Goal: Task Accomplishment & Management: Complete application form

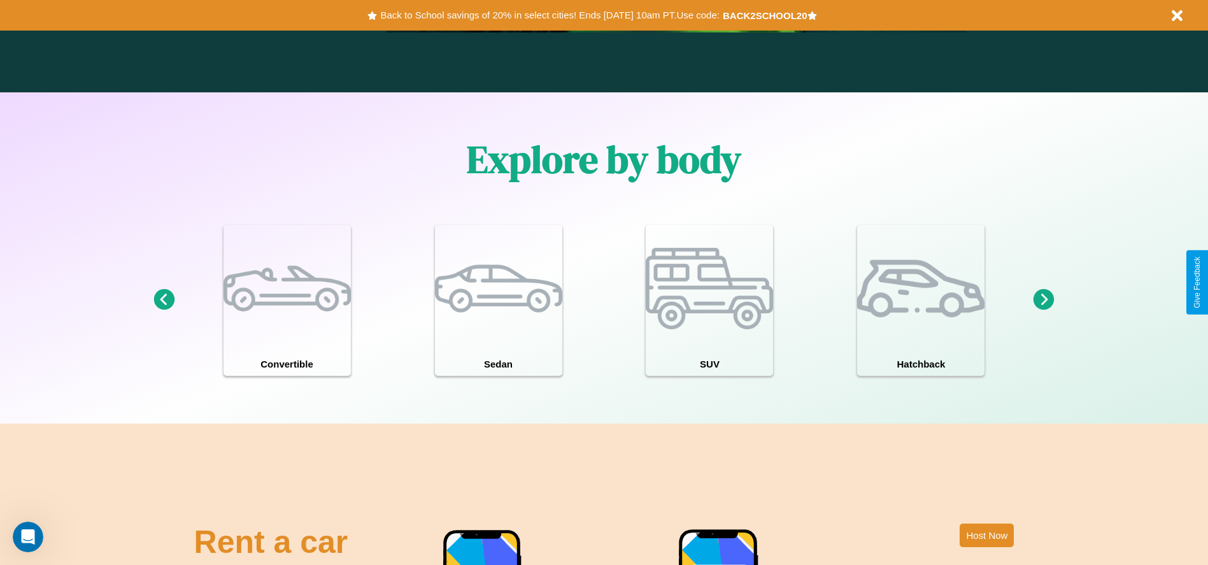
scroll to position [1827, 0]
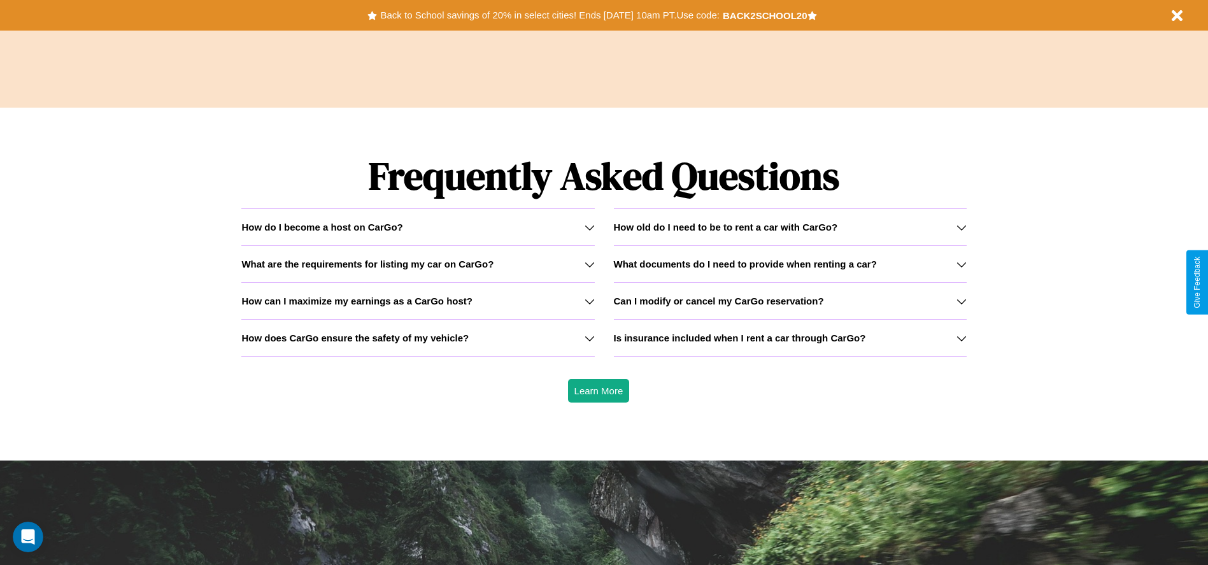
click at [961, 338] on icon at bounding box center [962, 338] width 10 height 10
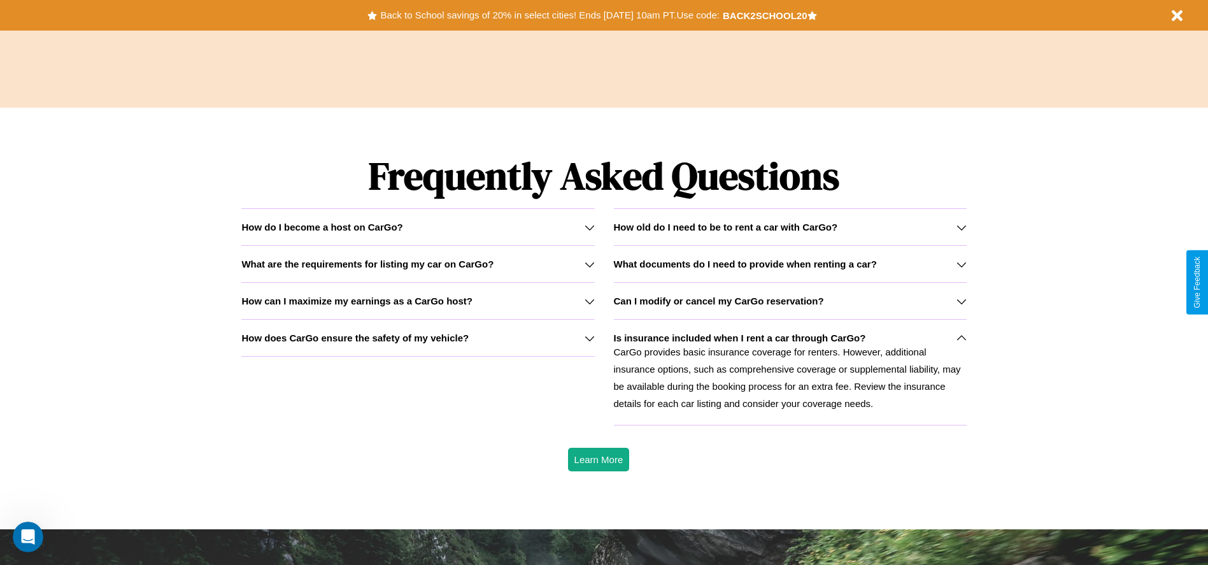
click at [589, 301] on icon at bounding box center [590, 301] width 10 height 10
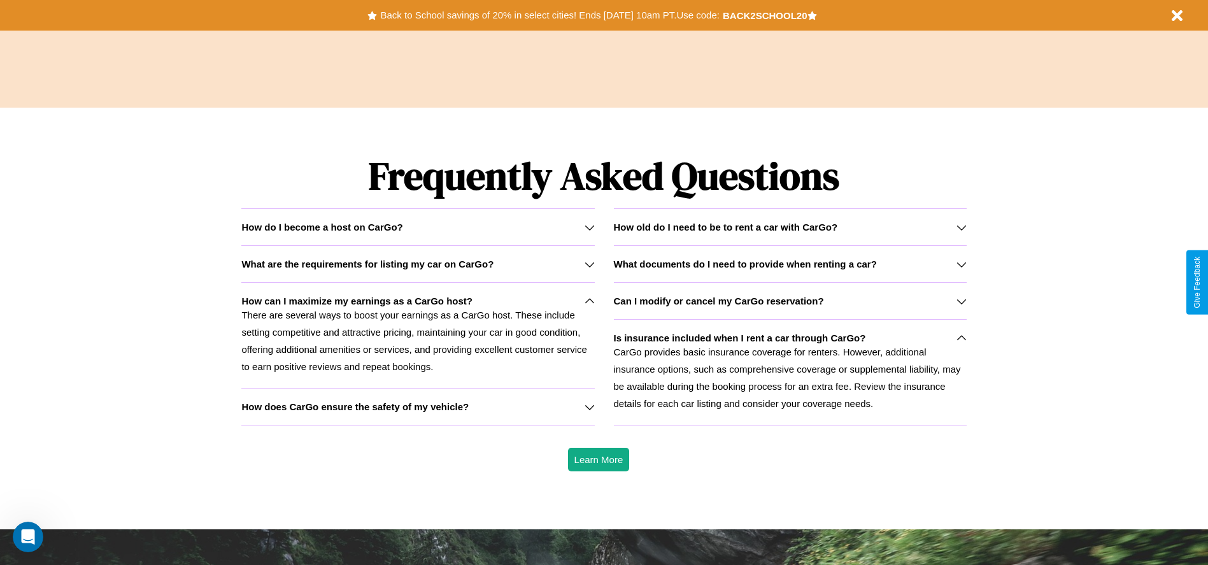
click at [589, 227] on icon at bounding box center [590, 227] width 10 height 10
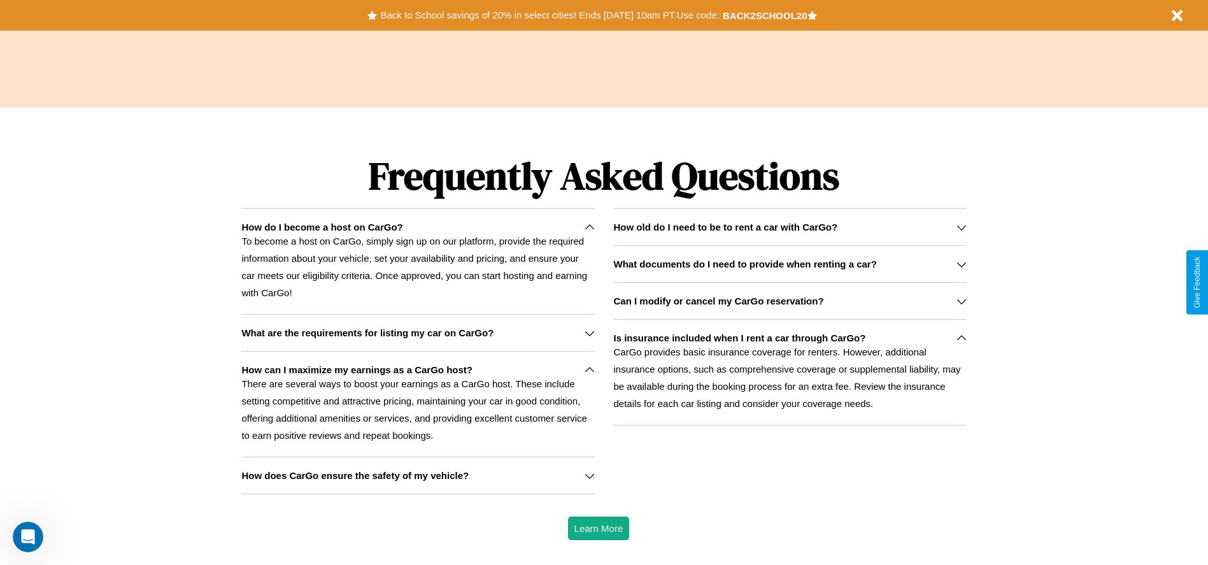
click at [790, 264] on h3 "What documents do I need to provide when renting a car?" at bounding box center [745, 264] width 263 height 11
click at [961, 227] on icon at bounding box center [962, 227] width 10 height 10
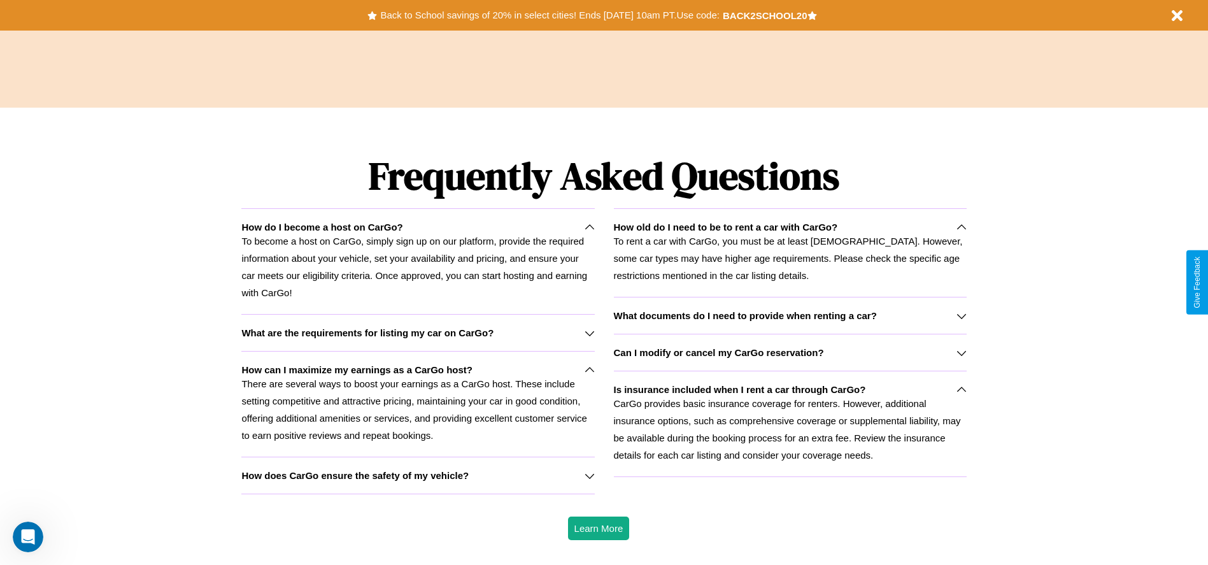
click at [418, 475] on h3 "How does CarGo ensure the safety of my vehicle?" at bounding box center [354, 475] width 227 height 11
click at [589, 369] on icon at bounding box center [590, 370] width 10 height 10
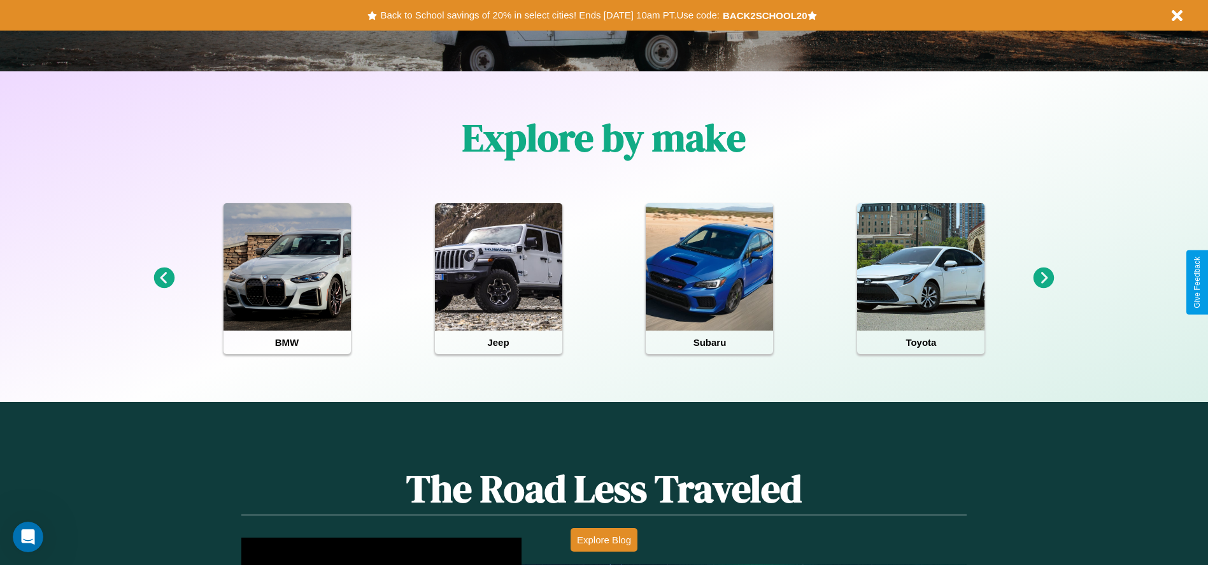
scroll to position [0, 0]
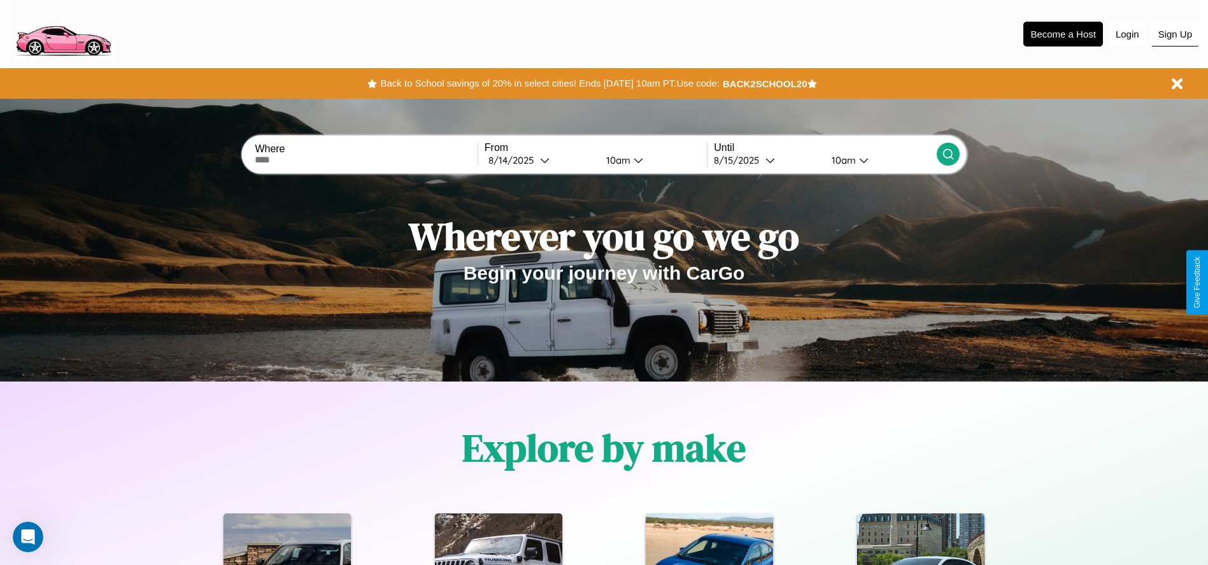
click at [1175, 34] on button "Sign Up" at bounding box center [1175, 34] width 46 height 24
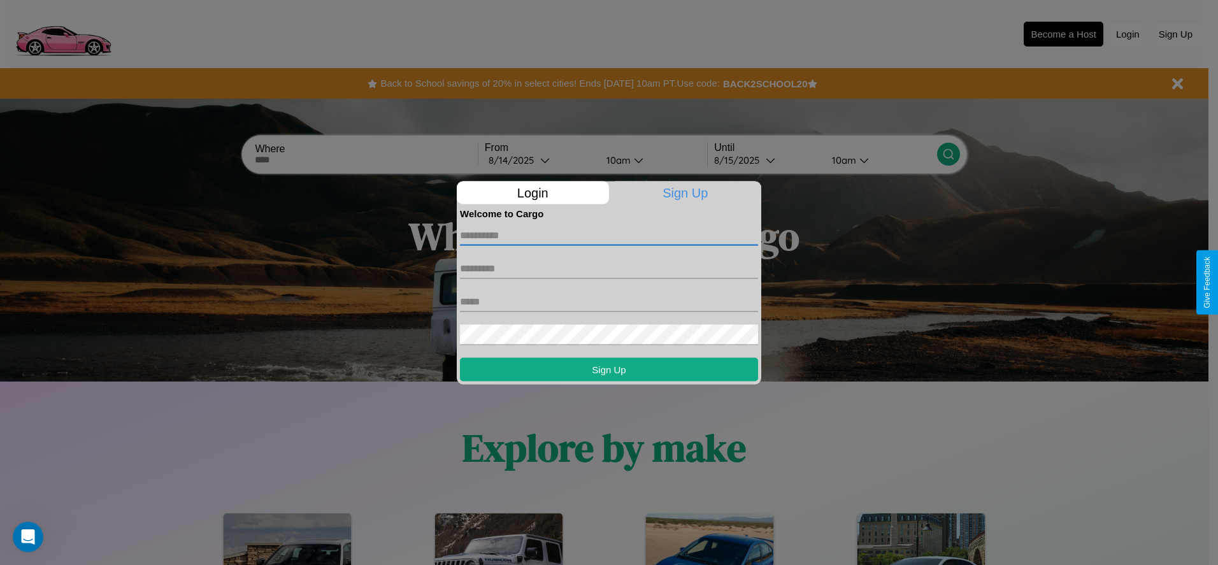
click at [609, 235] on input "text" at bounding box center [609, 235] width 298 height 20
type input "********"
click at [609, 268] on input "text" at bounding box center [609, 268] width 298 height 20
type input "*****"
click at [609, 301] on input "text" at bounding box center [609, 301] width 298 height 20
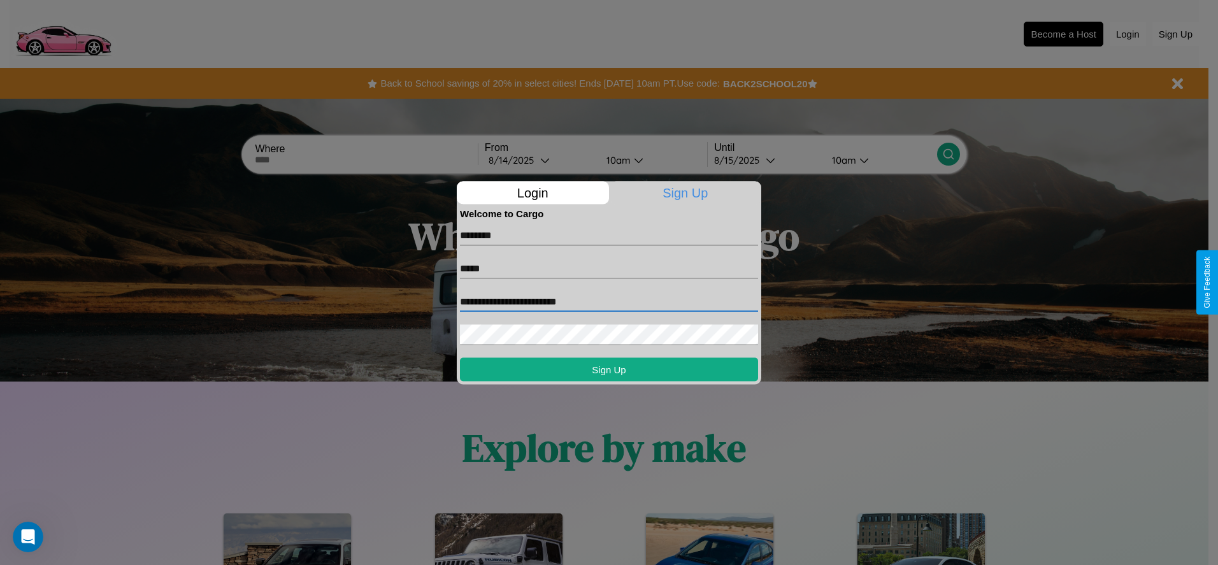
type input "**********"
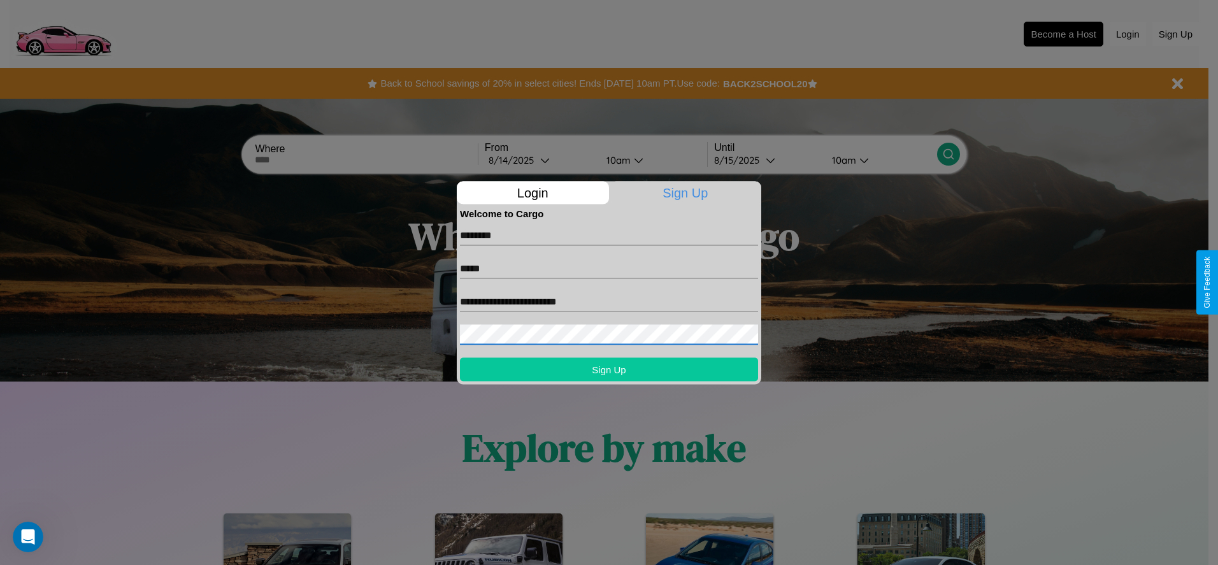
click at [609, 369] on button "Sign Up" at bounding box center [609, 369] width 298 height 24
